Goal: Information Seeking & Learning: Get advice/opinions

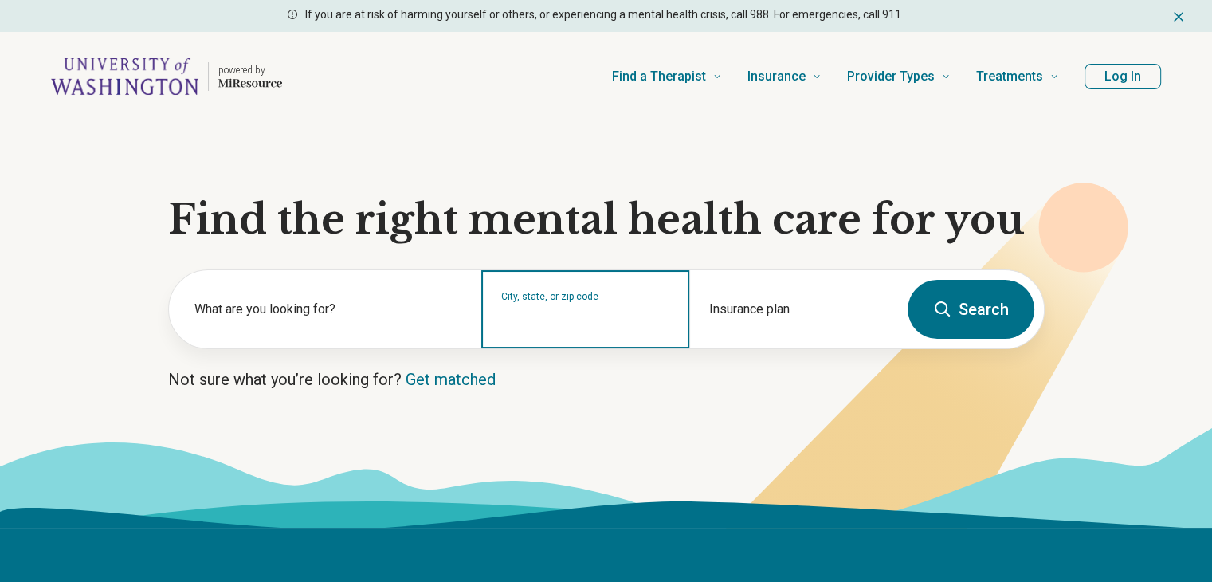
click at [521, 312] on input "City, state, or zip code" at bounding box center [585, 319] width 169 height 19
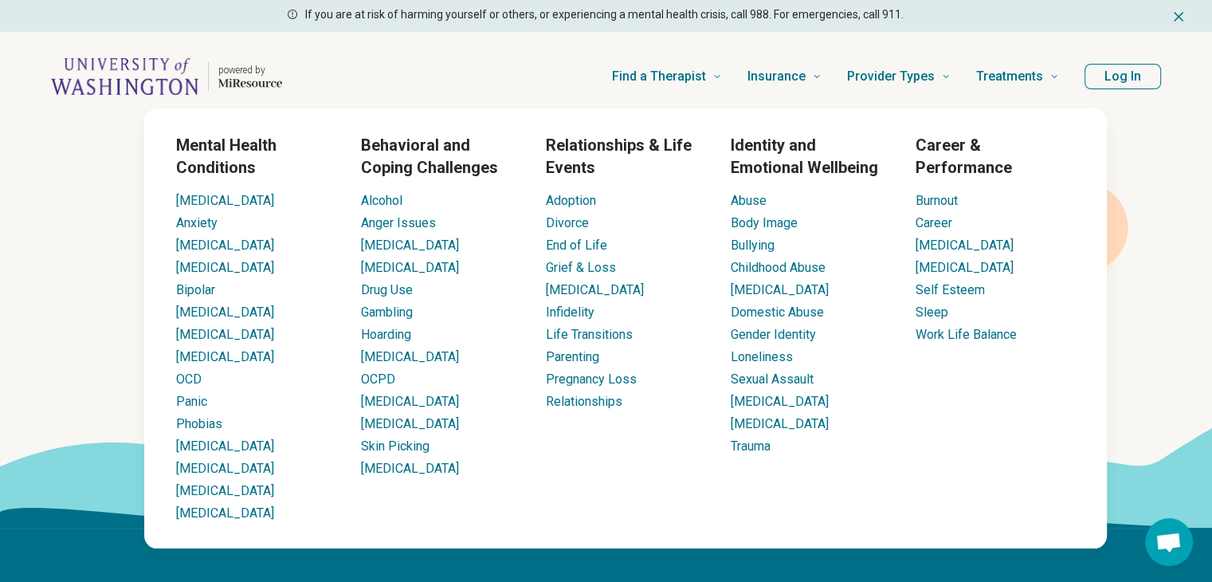
type input "*****"
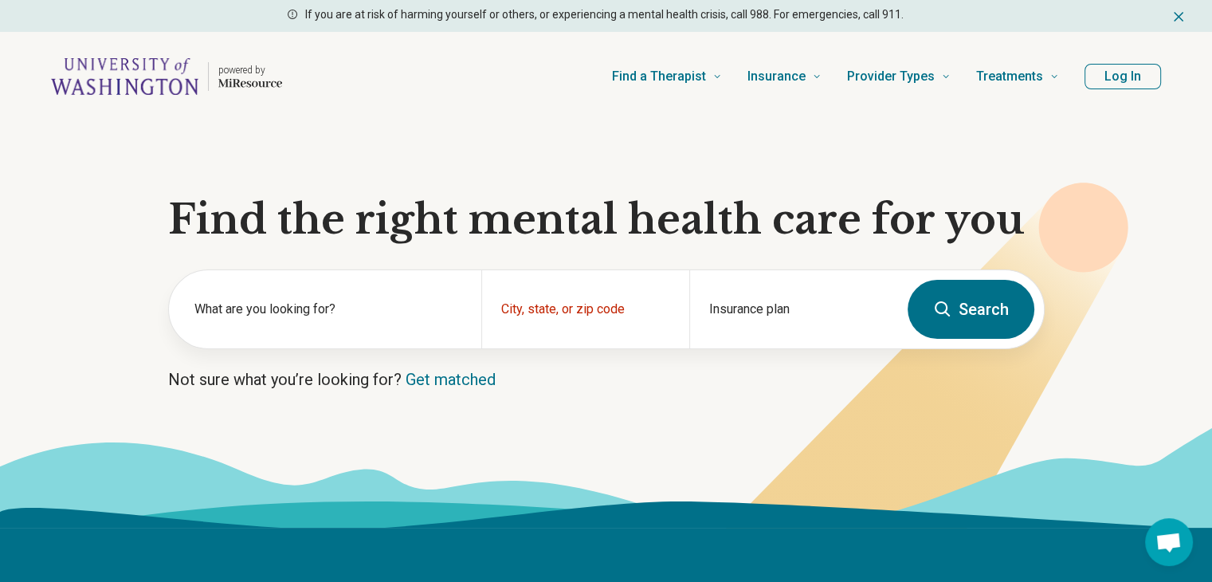
click at [988, 312] on button "Search" at bounding box center [971, 309] width 127 height 59
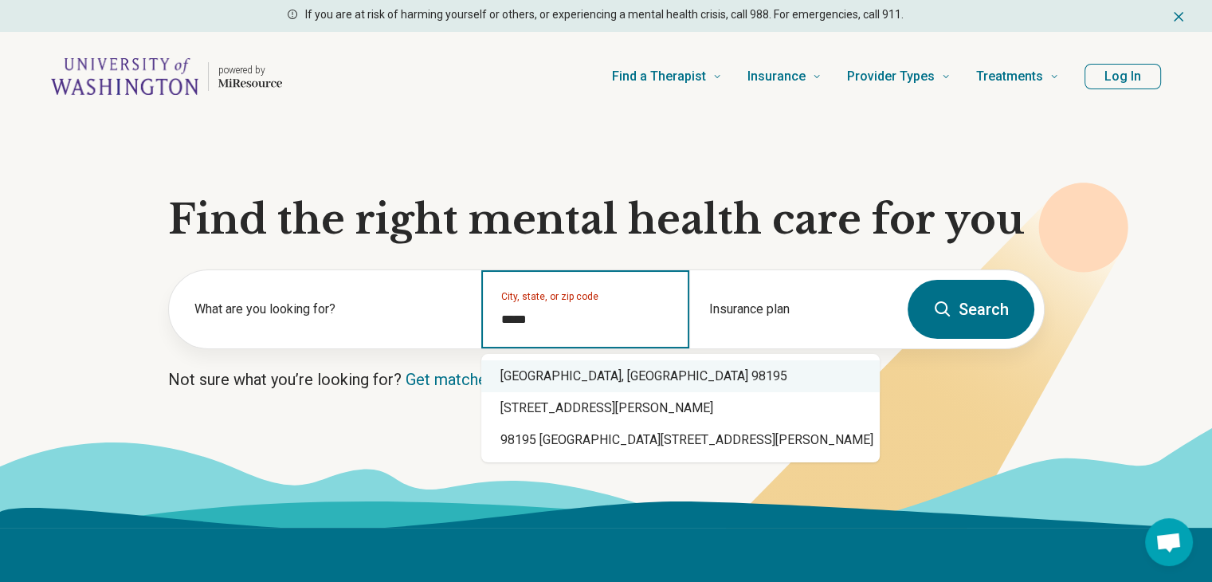
click at [584, 370] on div "Seattle, WA 98195" at bounding box center [680, 376] width 399 height 32
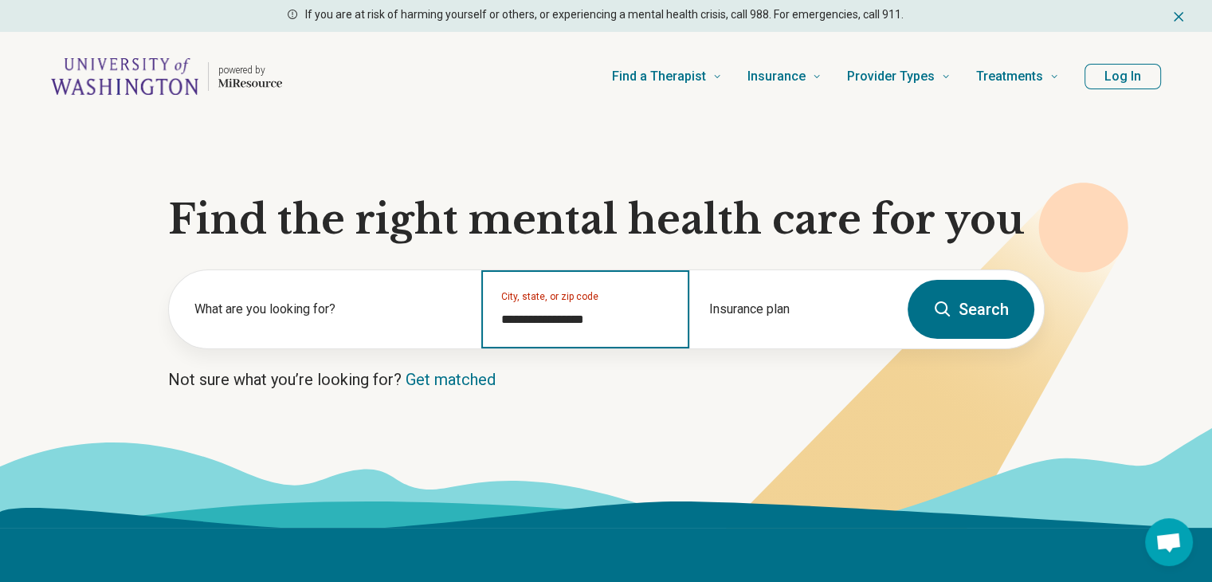
type input "**********"
click at [996, 306] on button "Search" at bounding box center [971, 309] width 127 height 59
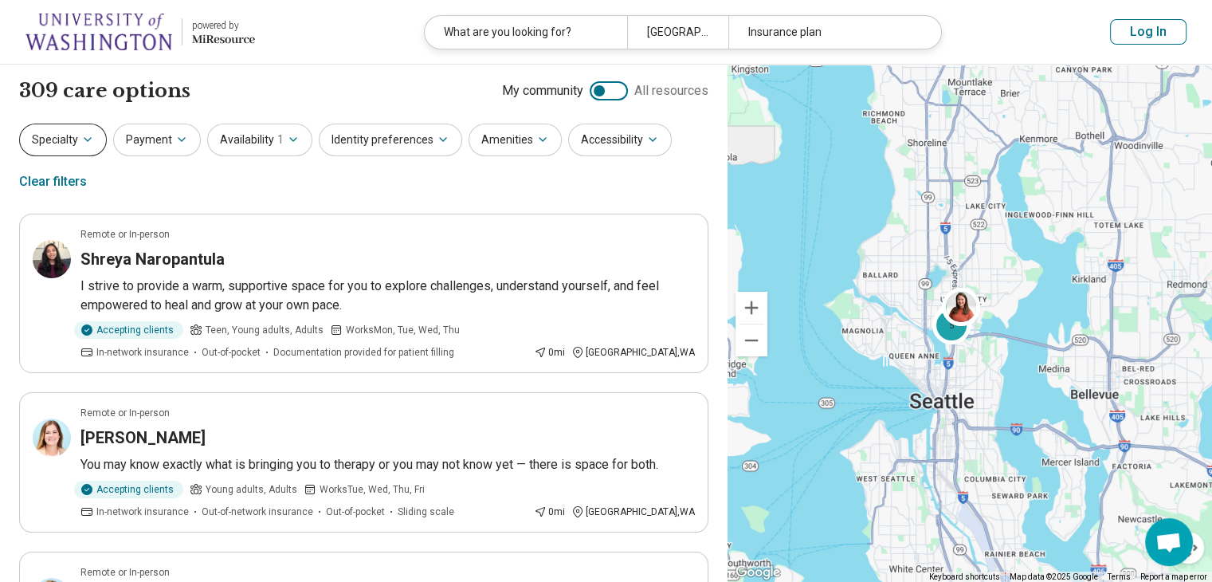
click at [90, 149] on button "Specialty" at bounding box center [63, 140] width 88 height 33
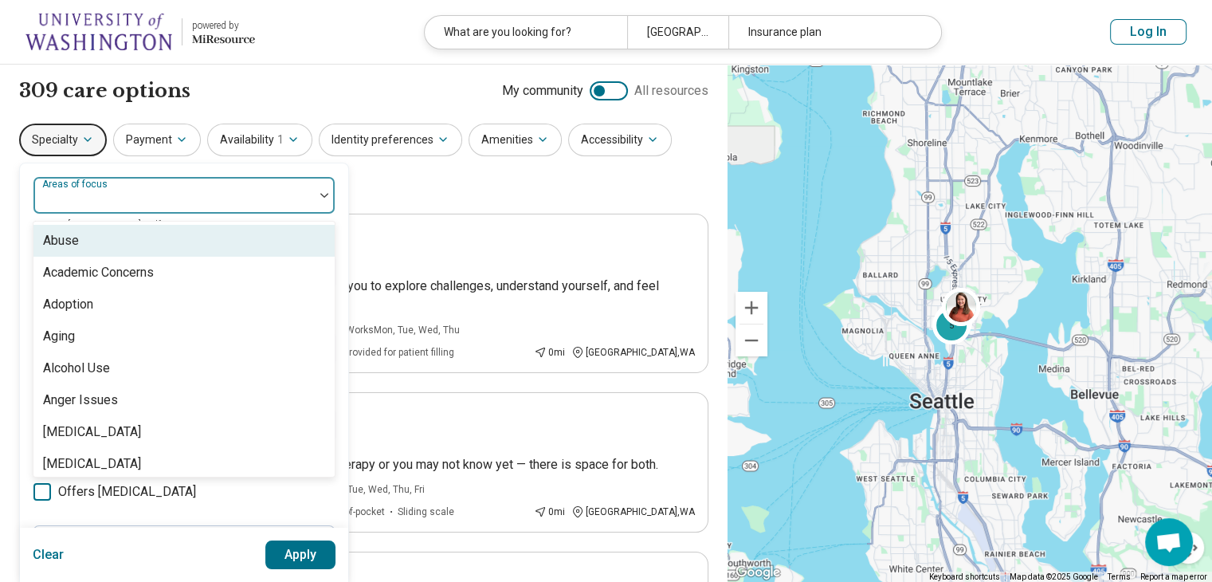
click at [132, 194] on div at bounding box center [174, 202] width 268 height 22
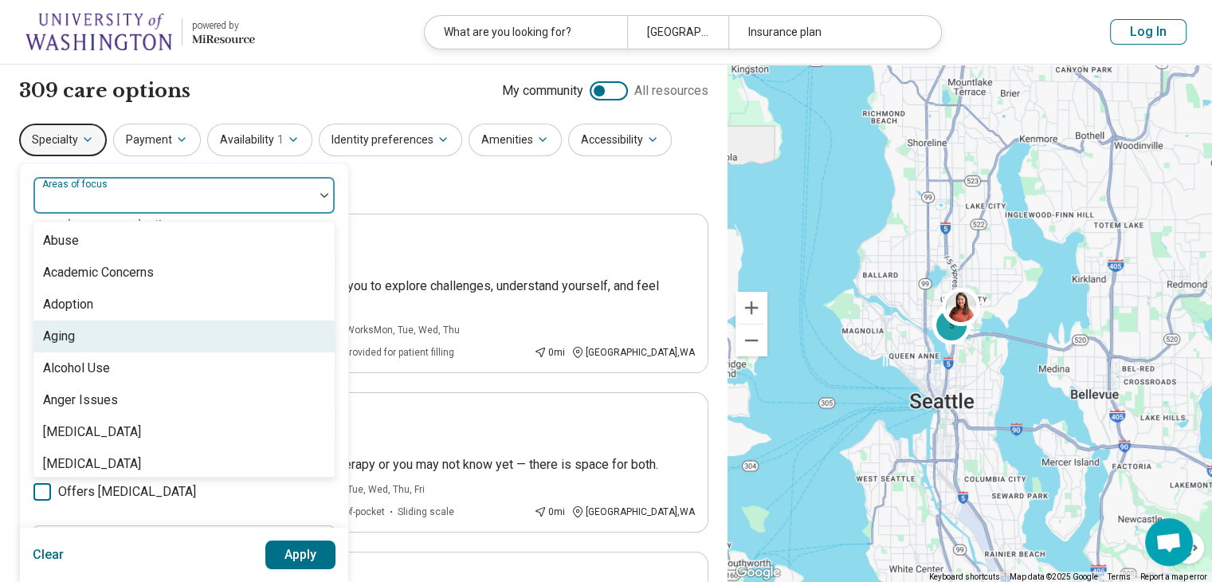
scroll to position [80, 0]
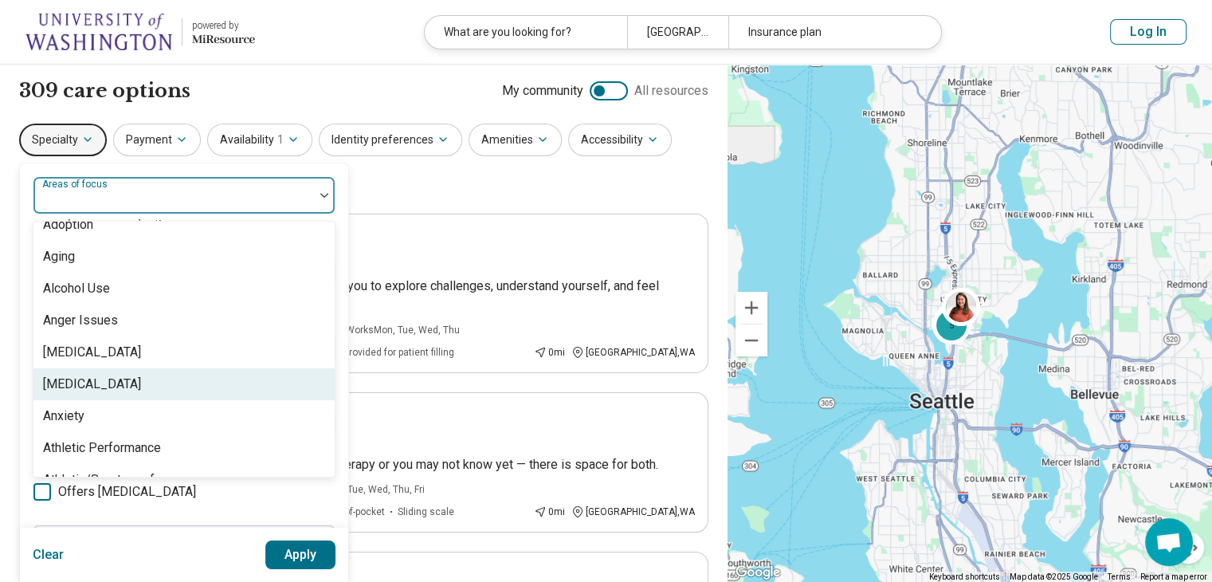
click at [141, 383] on div "[MEDICAL_DATA]" at bounding box center [92, 384] width 98 height 19
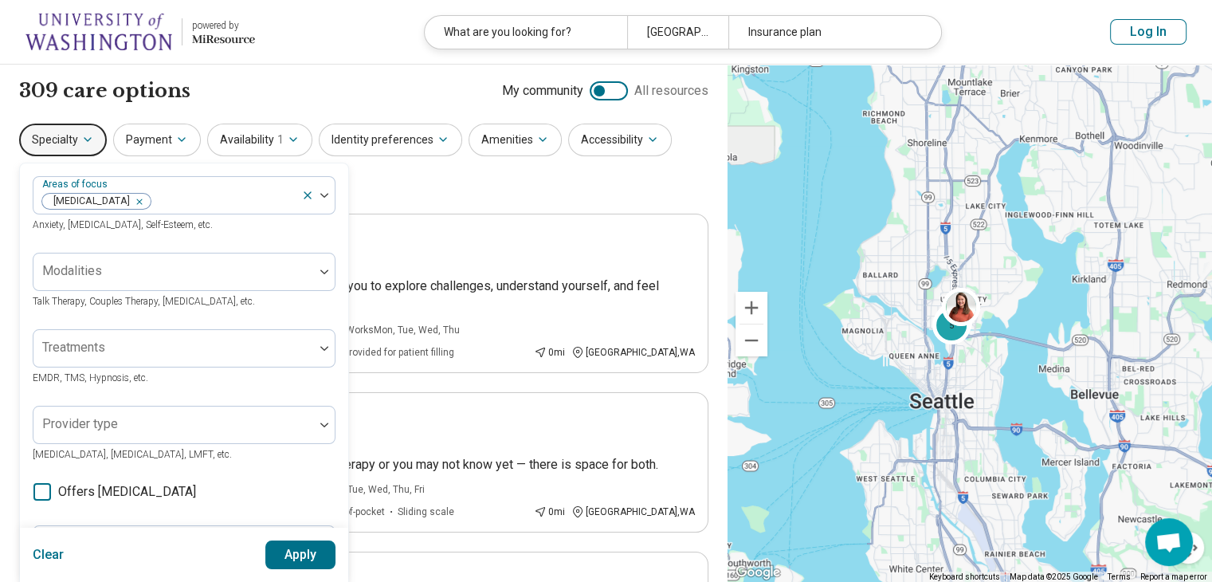
click at [298, 552] on button "Apply" at bounding box center [300, 554] width 71 height 29
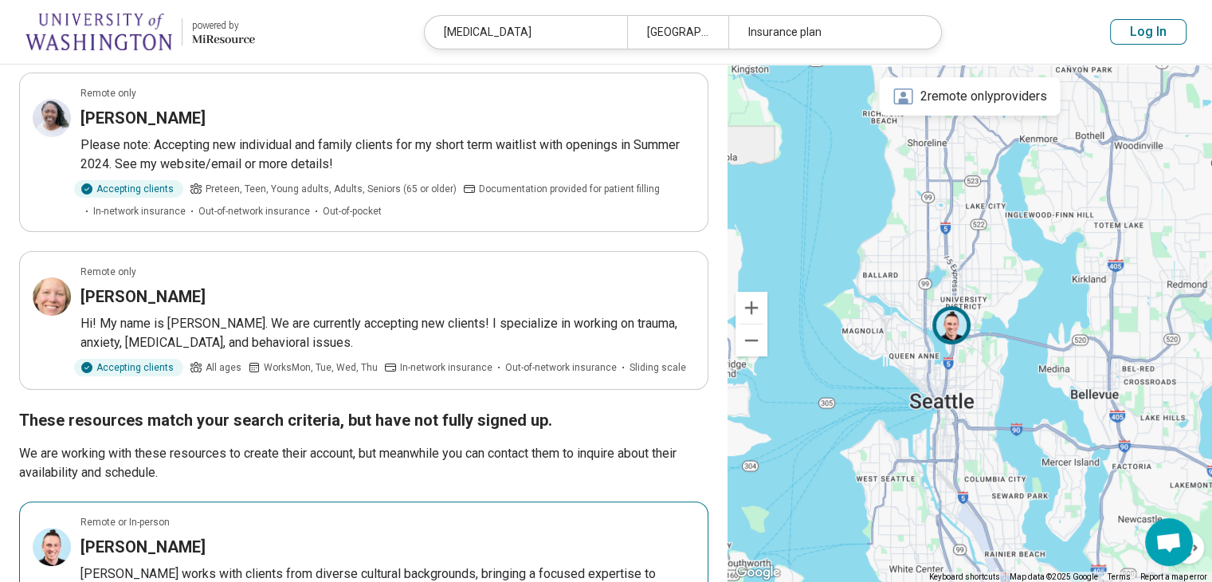
scroll to position [319, 0]
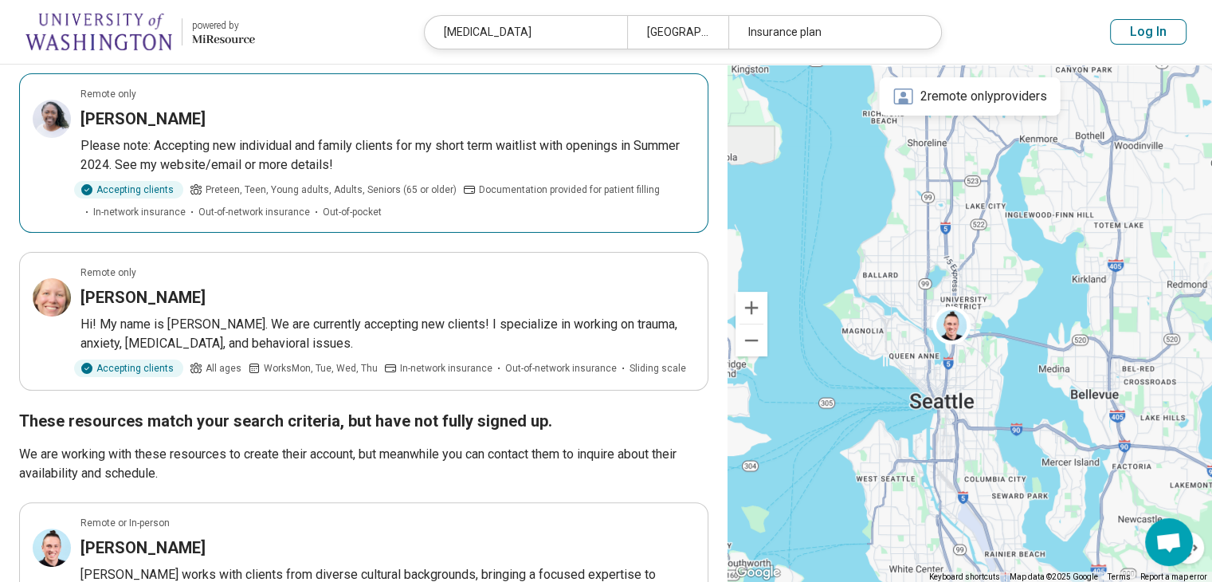
click at [137, 117] on h3 "[PERSON_NAME]" at bounding box center [143, 119] width 125 height 22
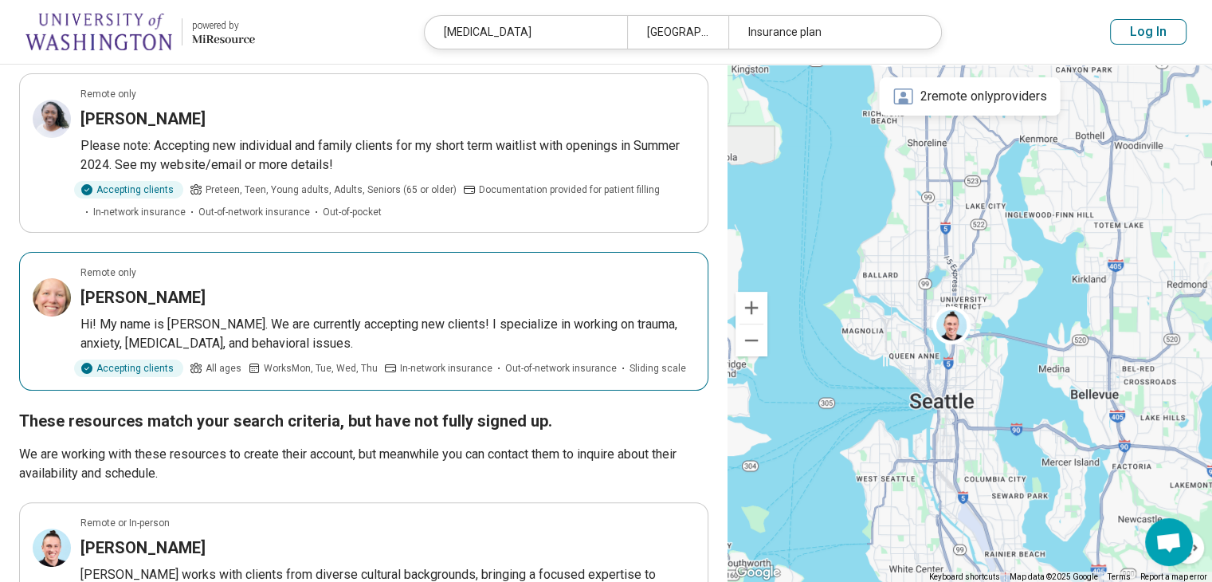
click at [169, 295] on h3 "Brianne Cossey" at bounding box center [143, 297] width 125 height 22
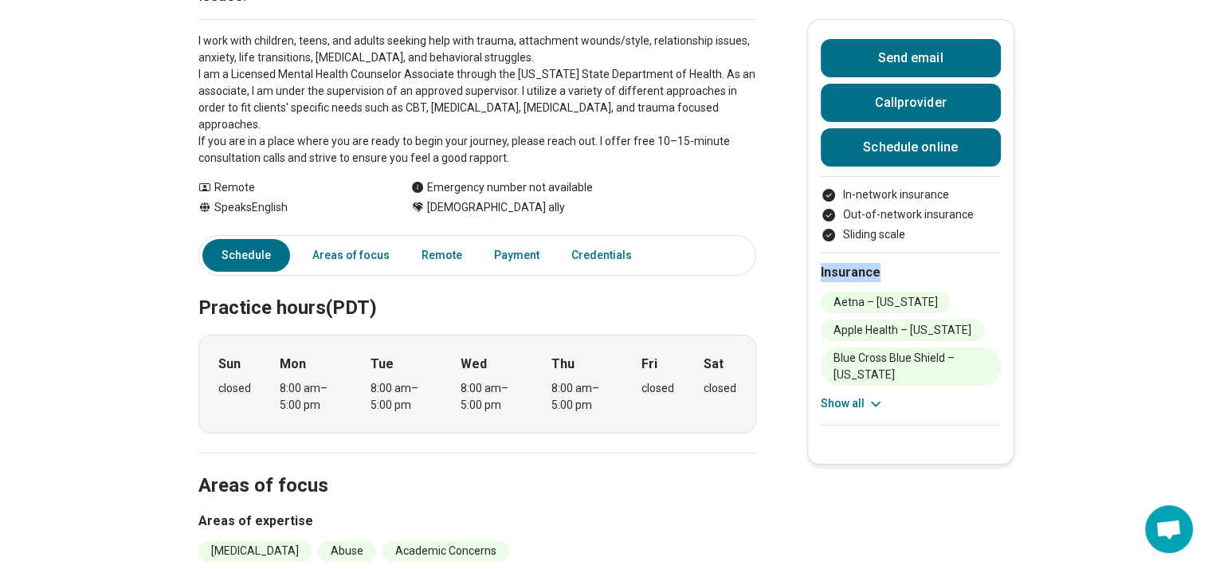
scroll to position [239, 0]
